Goal: Information Seeking & Learning: Learn about a topic

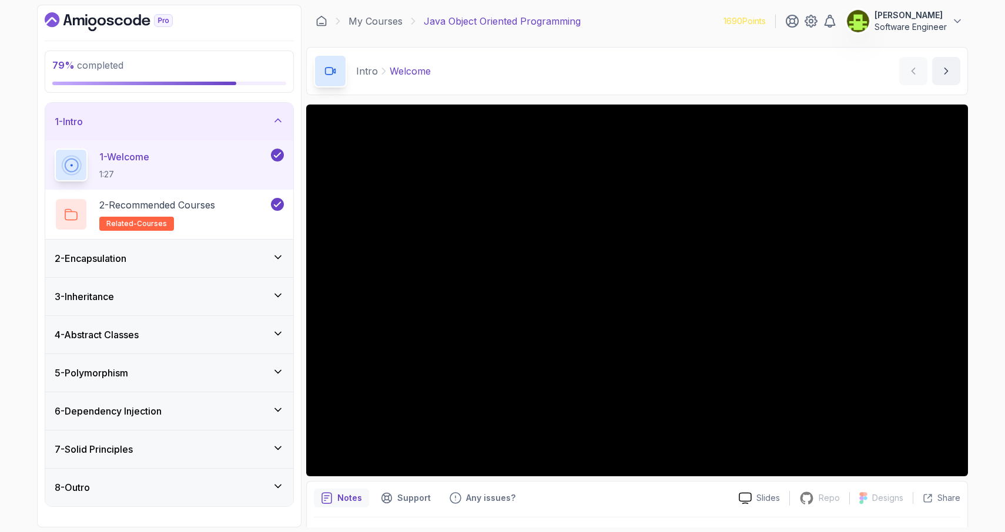
click at [274, 449] on icon at bounding box center [278, 448] width 12 height 12
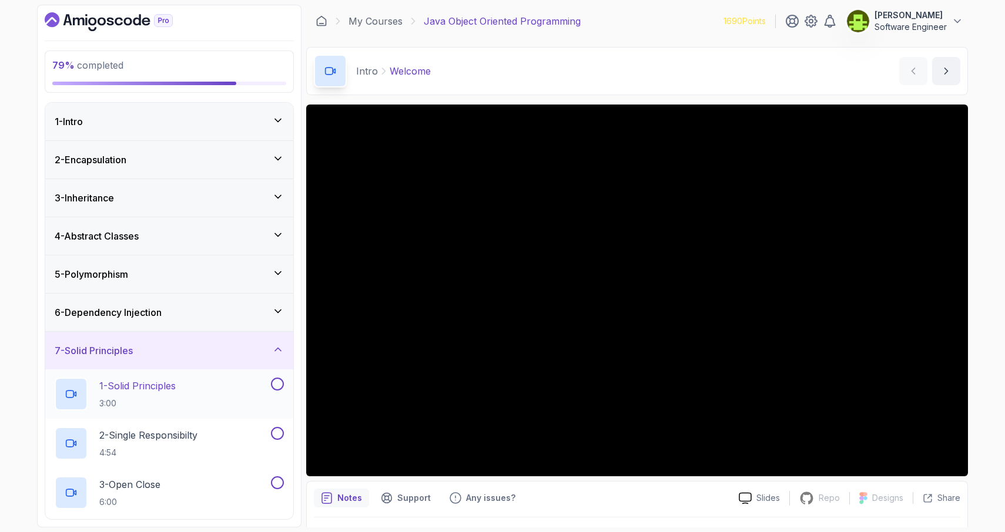
click at [190, 397] on div "1 - Solid Principles 3:00" at bounding box center [162, 394] width 214 height 33
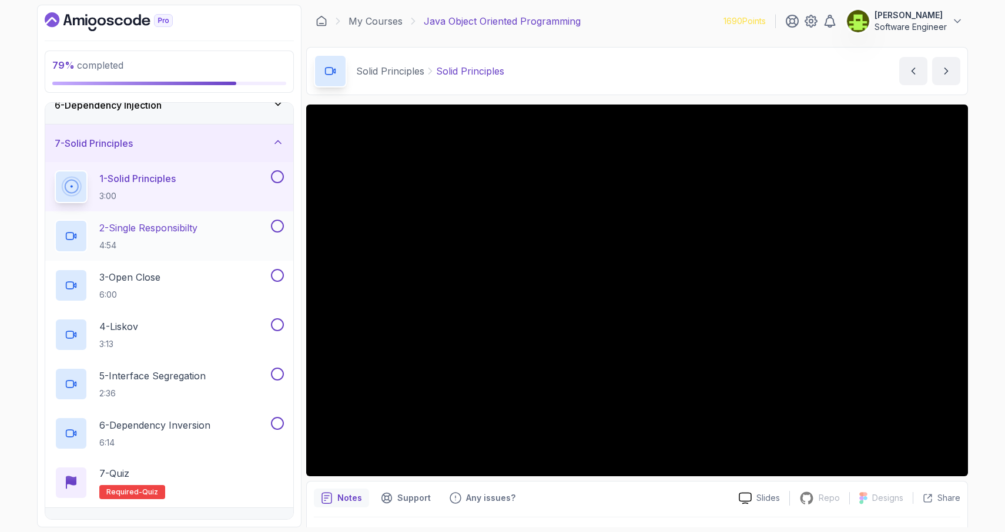
scroll to position [209, 0]
